Goal: Transaction & Acquisition: Purchase product/service

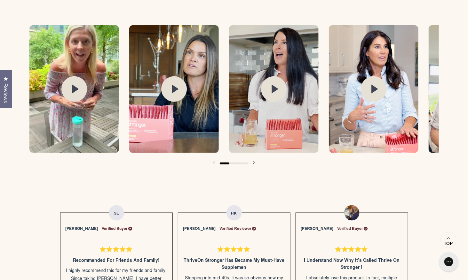
scroll to position [1042, 0]
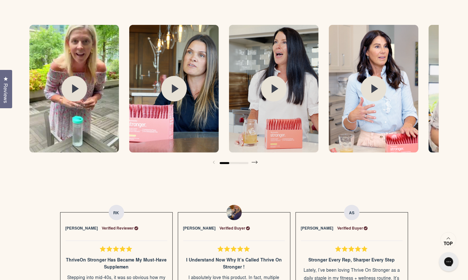
click at [255, 161] on span at bounding box center [254, 162] width 13 height 13
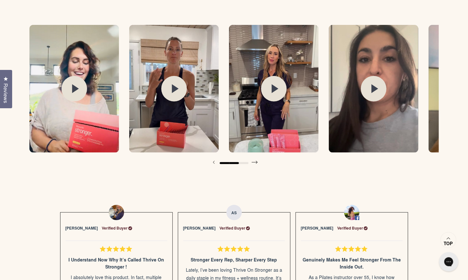
click at [255, 162] on span at bounding box center [254, 162] width 13 height 13
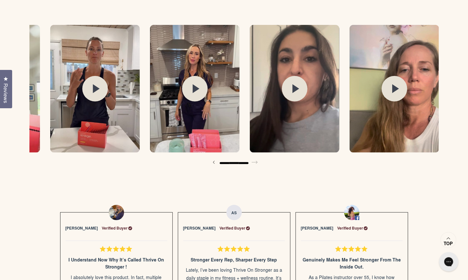
scroll to position [0, 478]
click at [255, 162] on div at bounding box center [233, 162] width 409 height 13
click at [253, 161] on div at bounding box center [233, 162] width 409 height 13
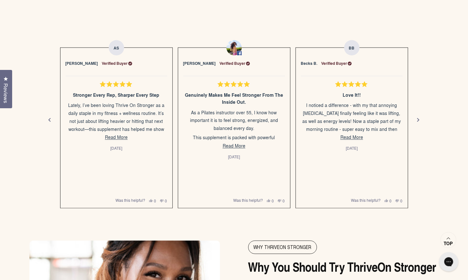
scroll to position [1208, 0]
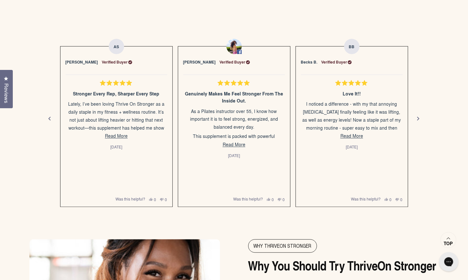
click at [6, 88] on span "Reviews" at bounding box center [6, 93] width 8 height 20
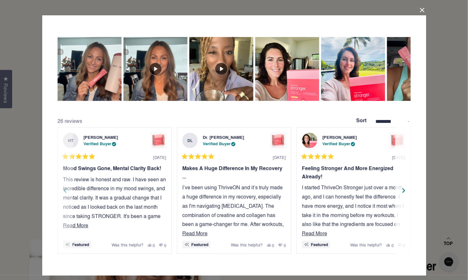
click at [402, 191] on div "Next" at bounding box center [404, 191] width 10 height 10
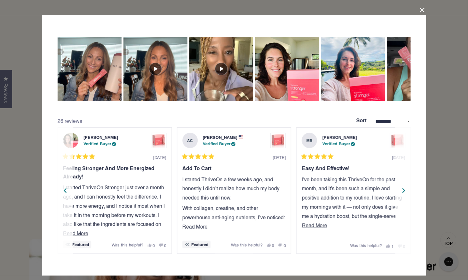
click at [402, 191] on div "Next" at bounding box center [404, 191] width 10 height 10
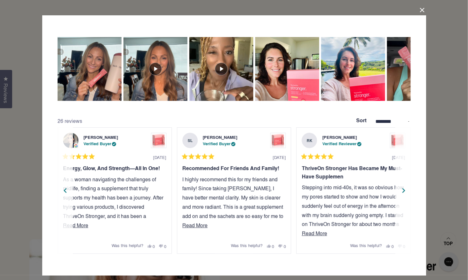
click at [402, 191] on div "Next" at bounding box center [404, 191] width 10 height 10
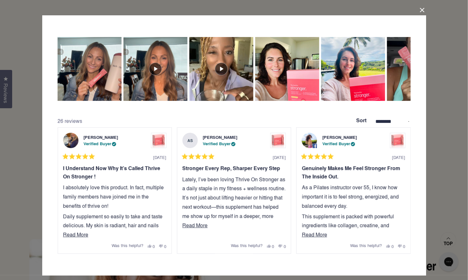
click at [422, 9] on button "Close Dialog" at bounding box center [422, 10] width 10 height 10
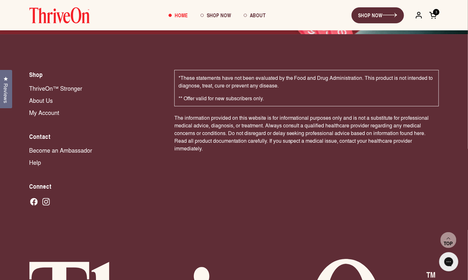
scroll to position [4281, 0]
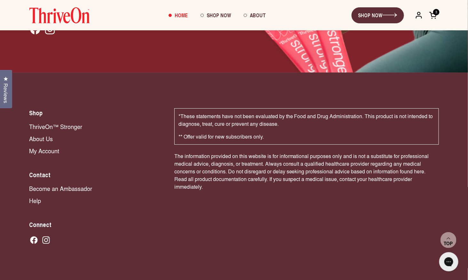
click at [62, 184] on link "Become an Ambassador" at bounding box center [95, 188] width 132 height 8
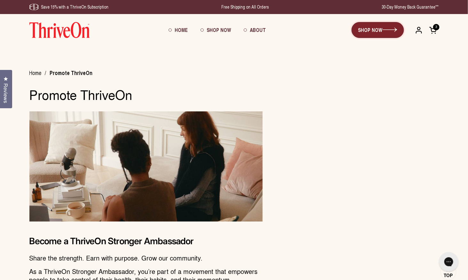
click at [380, 30] on link "SHOP NOW" at bounding box center [377, 30] width 52 height 16
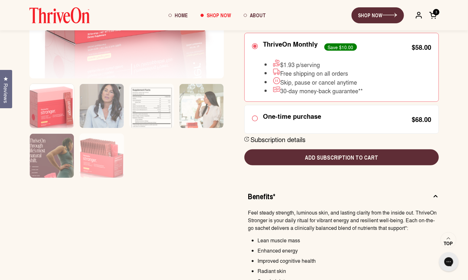
scroll to position [203, 0]
click at [253, 120] on circle at bounding box center [255, 119] width 4 height 4
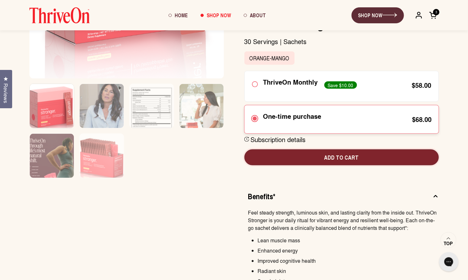
click at [324, 160] on span "Add to cart" at bounding box center [341, 157] width 184 height 8
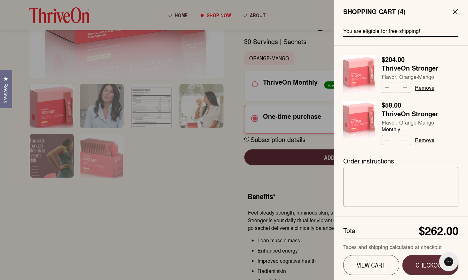
click at [385, 84] on button "Decrease quantity" at bounding box center [387, 88] width 10 height 10
type input "*"
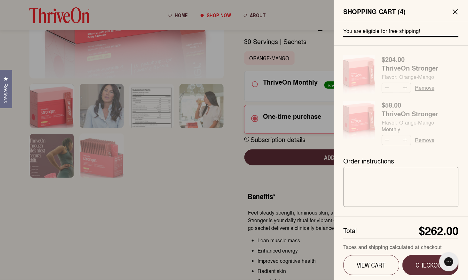
click at [385, 86] on cart-form "You are eligible for free shipping! Regular price $204.00 ThriveOn Stronger Fla…" at bounding box center [400, 83] width 115 height 123
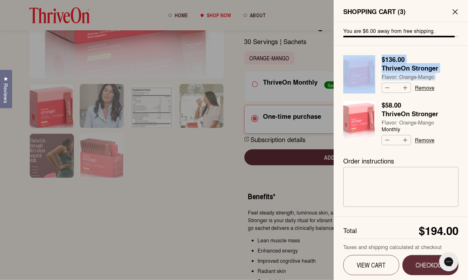
click at [385, 85] on button "Decrease quantity" at bounding box center [387, 88] width 10 height 10
type input "*"
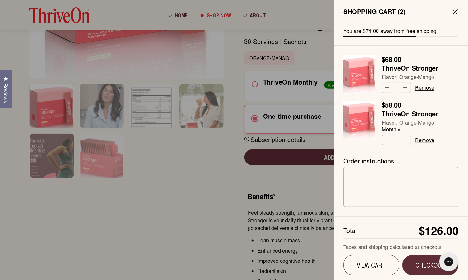
click at [385, 139] on button "Decrease quantity" at bounding box center [387, 141] width 10 height 10
type input "*"
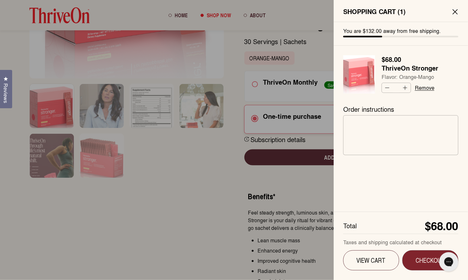
click at [425, 264] on span "Checkout" at bounding box center [430, 261] width 38 height 8
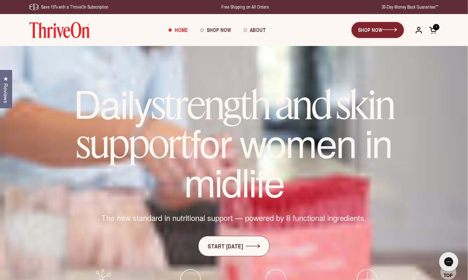
click at [386, 27] on link "SHOP NOW" at bounding box center [377, 30] width 52 height 16
